Goal: Find specific page/section: Find specific page/section

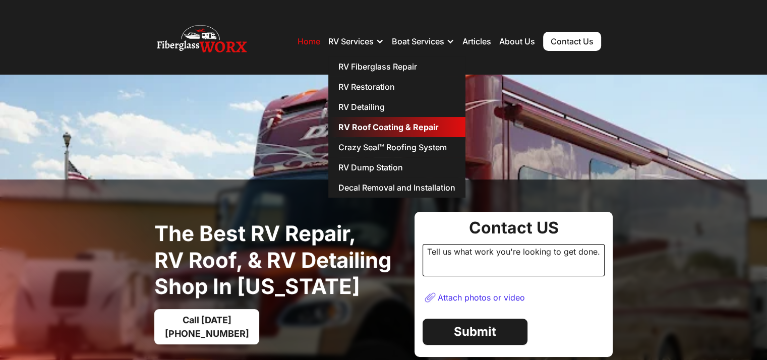
click at [400, 130] on link "RV Roof Coating & Repair" at bounding box center [396, 127] width 137 height 20
click at [398, 128] on link "RV Roof Coating & Repair" at bounding box center [396, 127] width 137 height 20
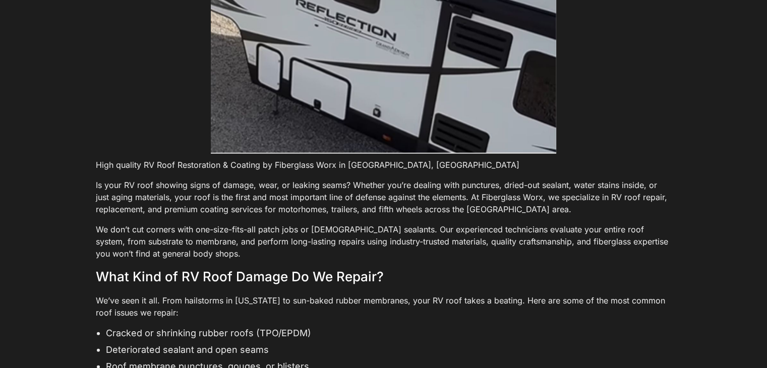
scroll to position [2143, 0]
